Goal: Task Accomplishment & Management: Use online tool/utility

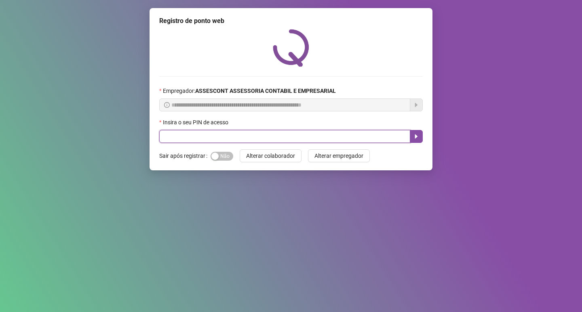
click at [180, 135] on input "text" at bounding box center [284, 136] width 251 height 13
type input "*"
type input "*****"
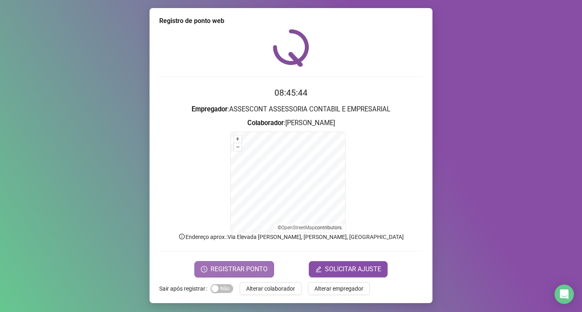
click at [240, 269] on span "REGISTRAR PONTO" at bounding box center [239, 270] width 57 height 10
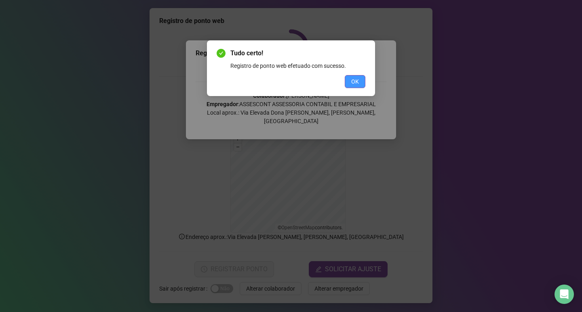
click at [354, 82] on span "OK" at bounding box center [355, 81] width 8 height 9
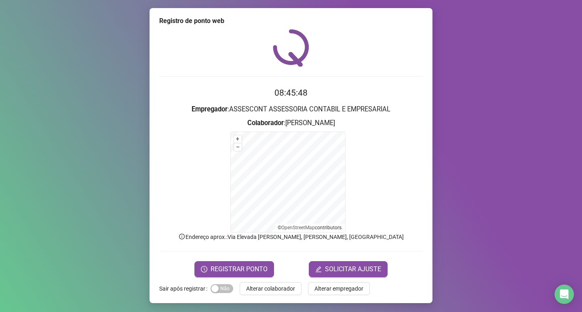
scroll to position [1, 0]
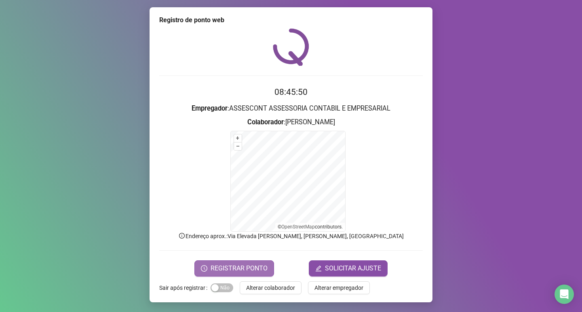
click at [242, 262] on button "REGISTRAR PONTO" at bounding box center [234, 269] width 80 height 16
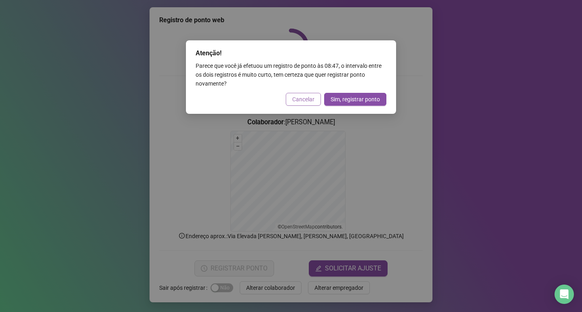
click at [309, 99] on span "Cancelar" at bounding box center [303, 99] width 22 height 9
